Goal: Task Accomplishment & Management: Manage account settings

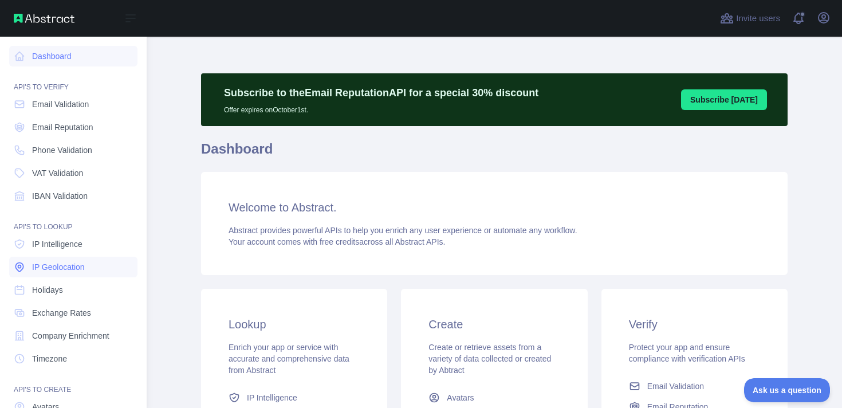
click at [61, 267] on span "IP Geolocation" at bounding box center [58, 266] width 53 height 11
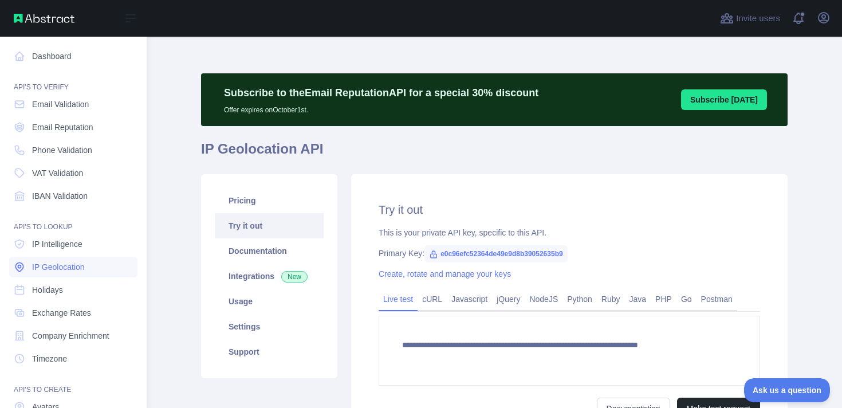
type textarea "**********"
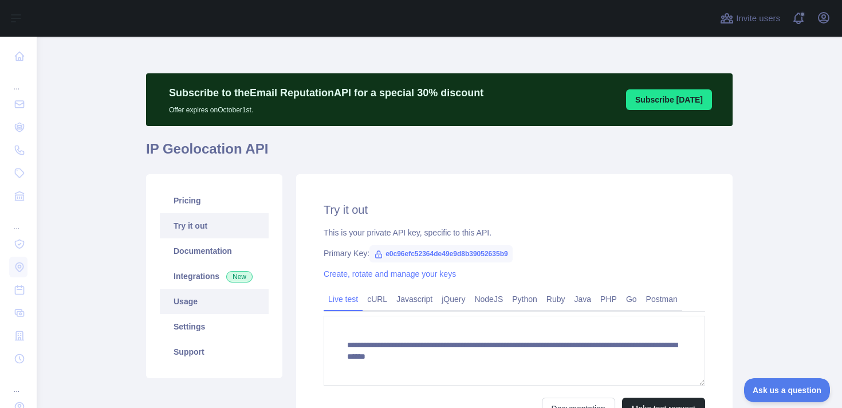
click at [204, 304] on link "Usage" at bounding box center [214, 301] width 109 height 25
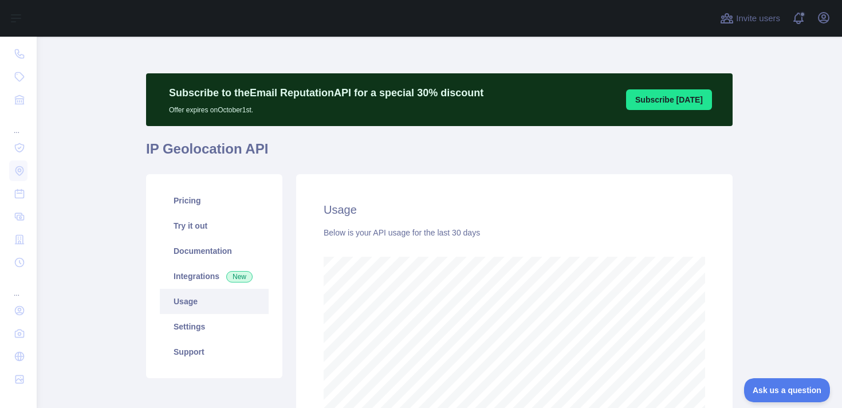
scroll to position [371, 797]
click at [822, 23] on icon "button" at bounding box center [823, 18] width 10 height 10
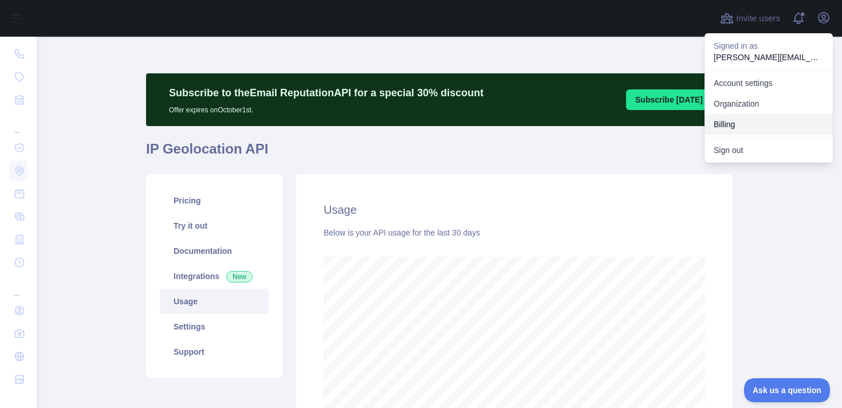
click at [747, 119] on button "Billing" at bounding box center [768, 124] width 128 height 21
